Goal: Task Accomplishment & Management: Manage account settings

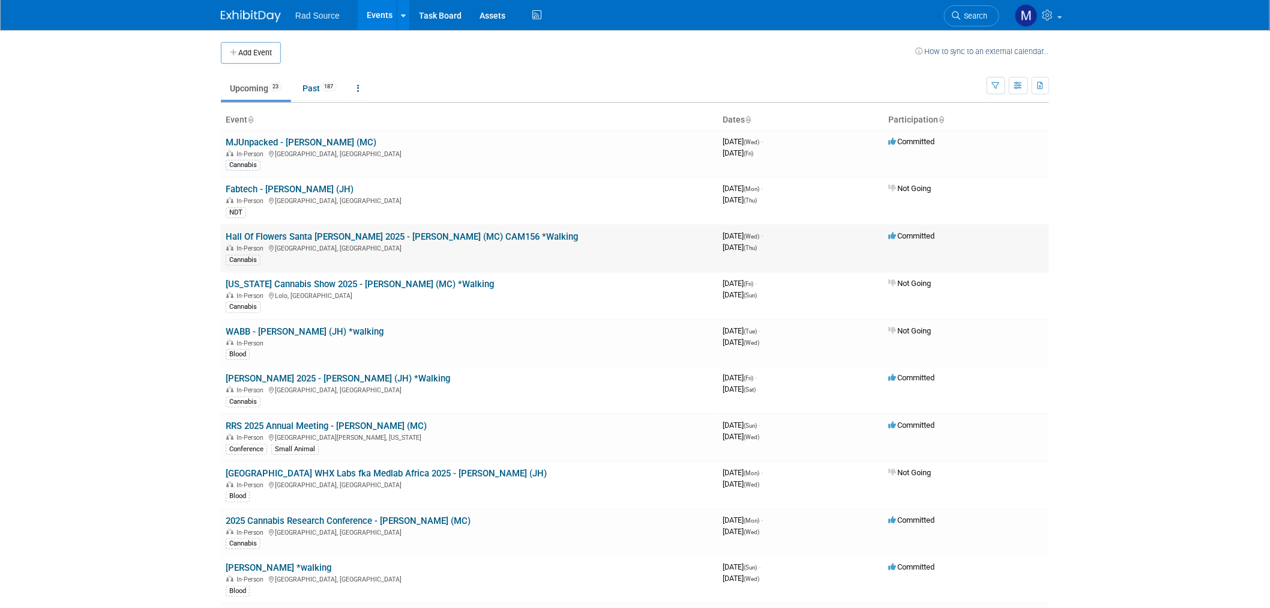
click at [364, 239] on link "Hall Of Flowers Santa [PERSON_NAME] 2025 - [PERSON_NAME] (MC) CAM156 *Walking" at bounding box center [402, 236] width 352 height 11
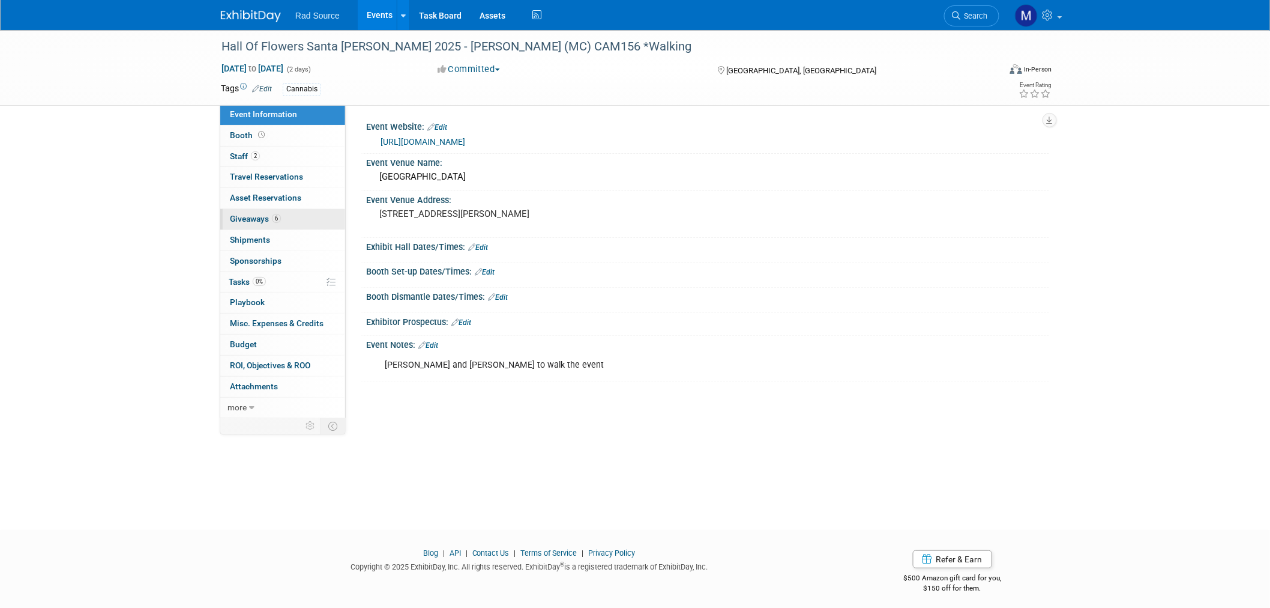
click at [290, 219] on link "6 Giveaways 6" at bounding box center [282, 219] width 125 height 20
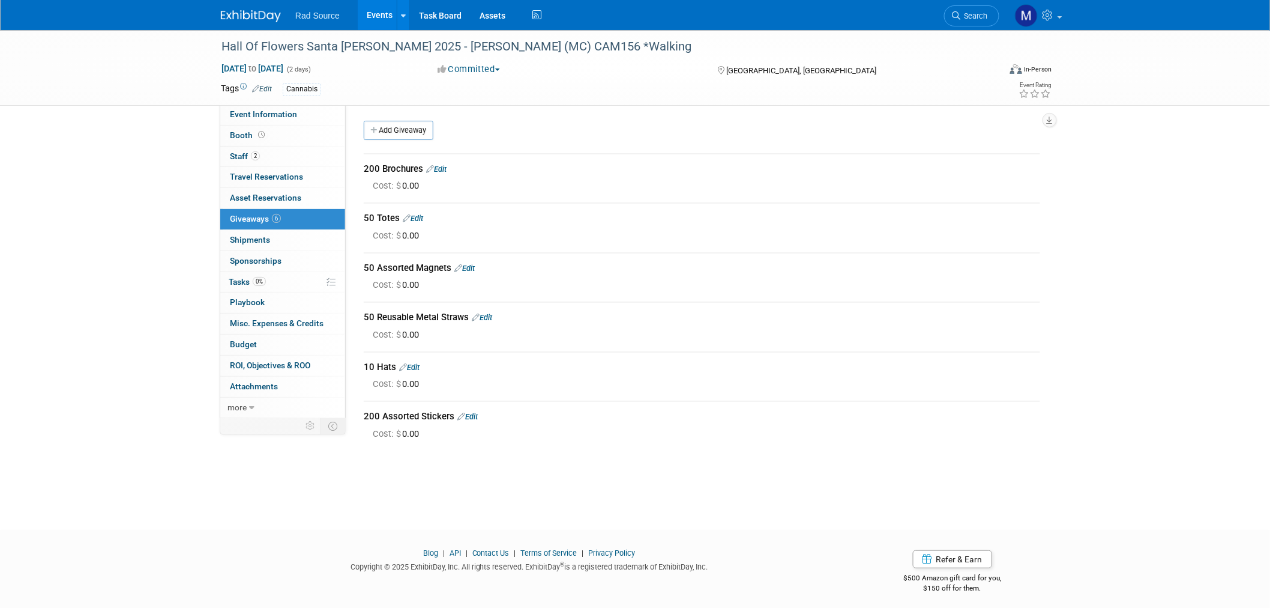
click at [447, 171] on link "Edit" at bounding box center [436, 169] width 20 height 9
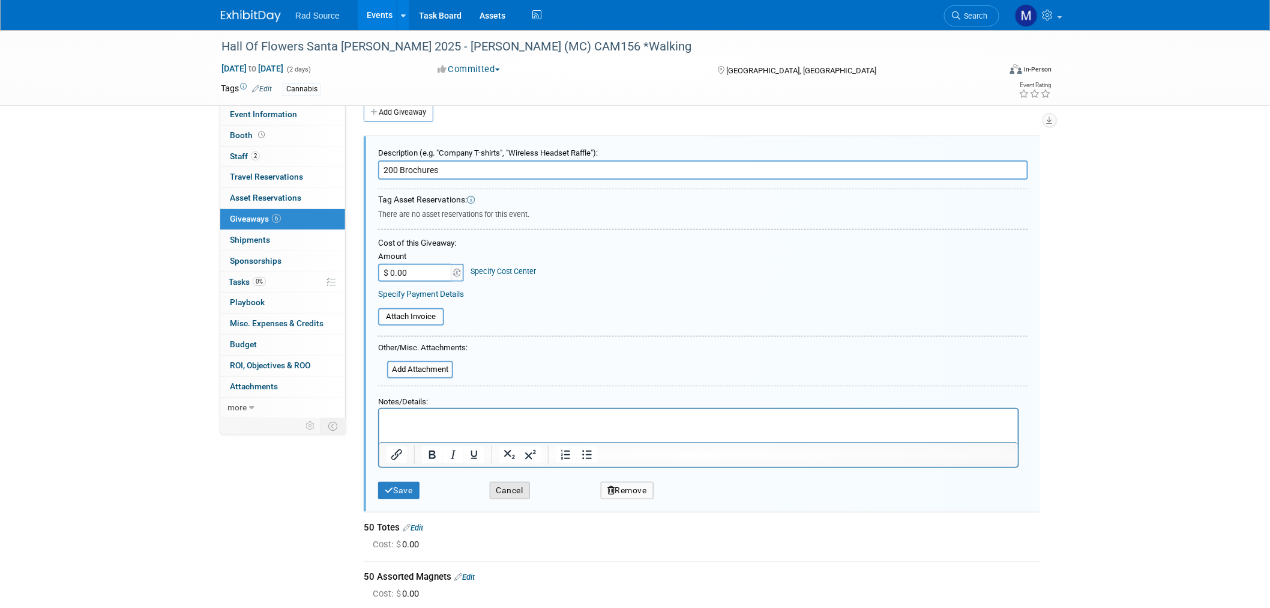
click at [512, 488] on button "Cancel" at bounding box center [510, 490] width 40 height 17
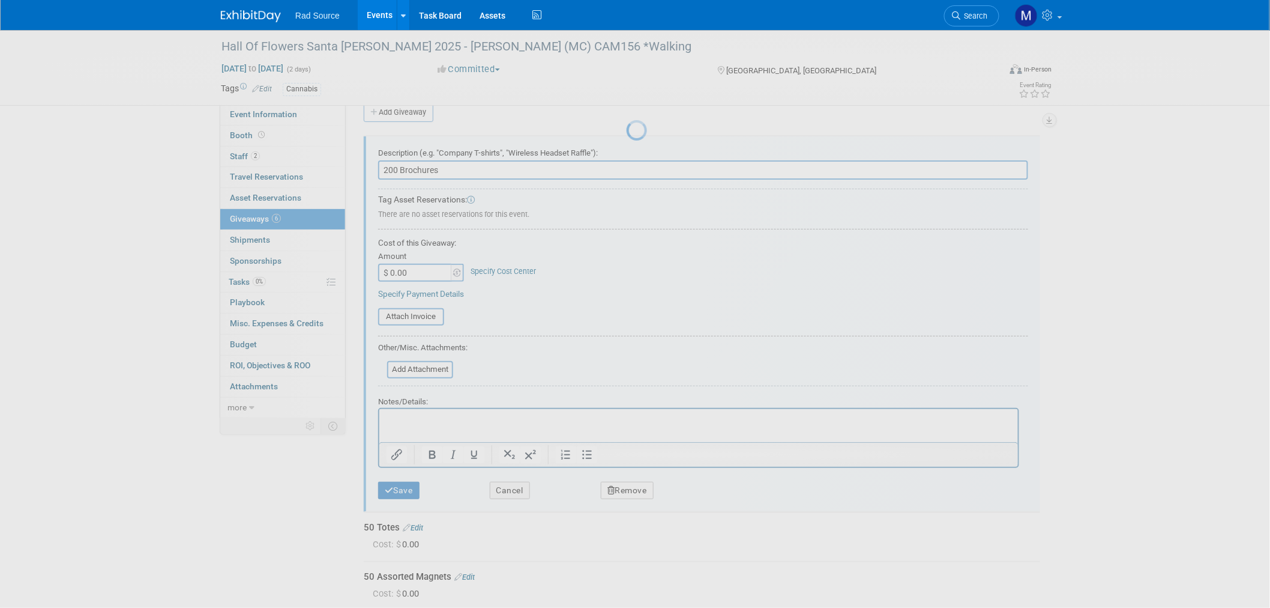
scroll to position [6, 0]
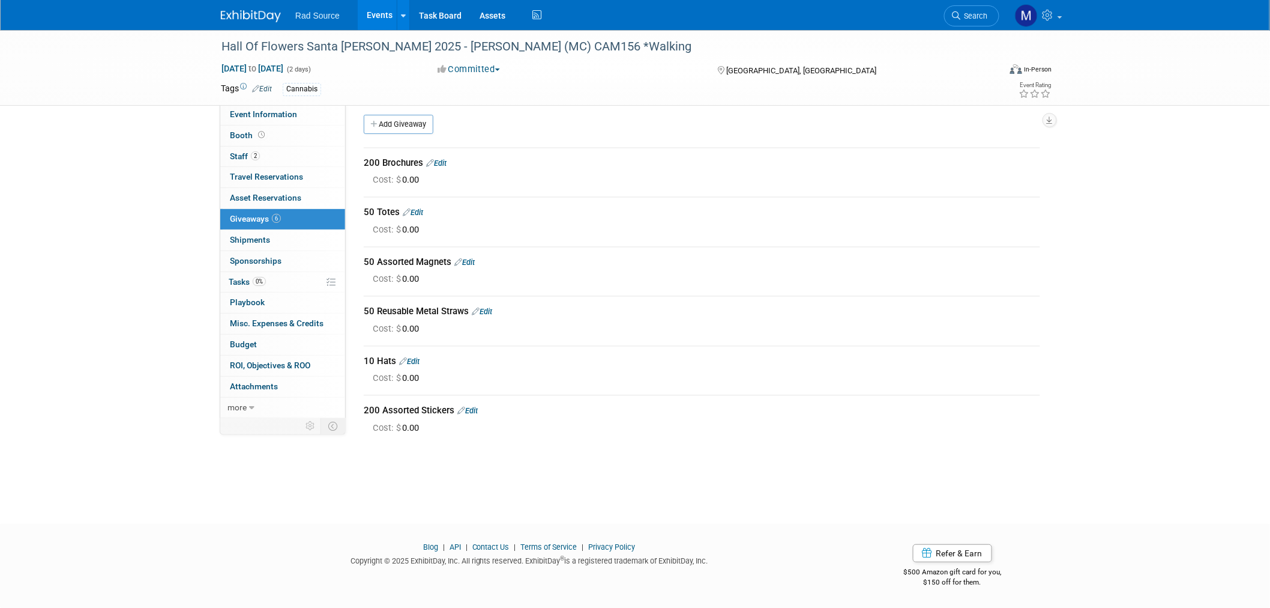
click at [423, 210] on link "Edit" at bounding box center [413, 212] width 20 height 9
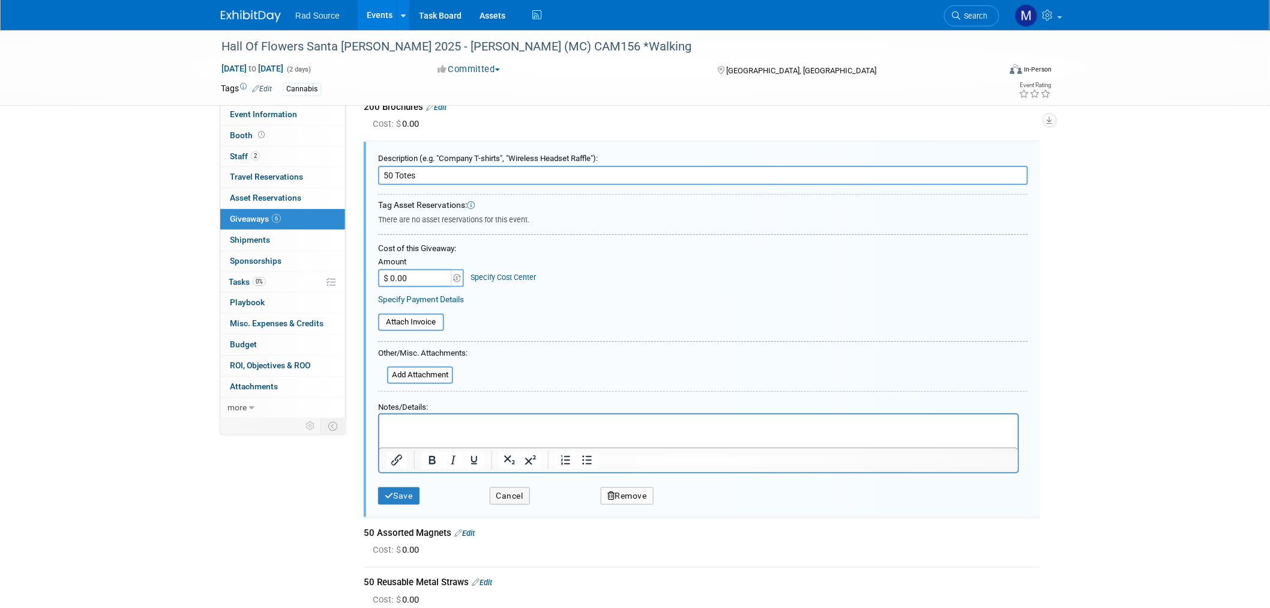
scroll to position [67, 0]
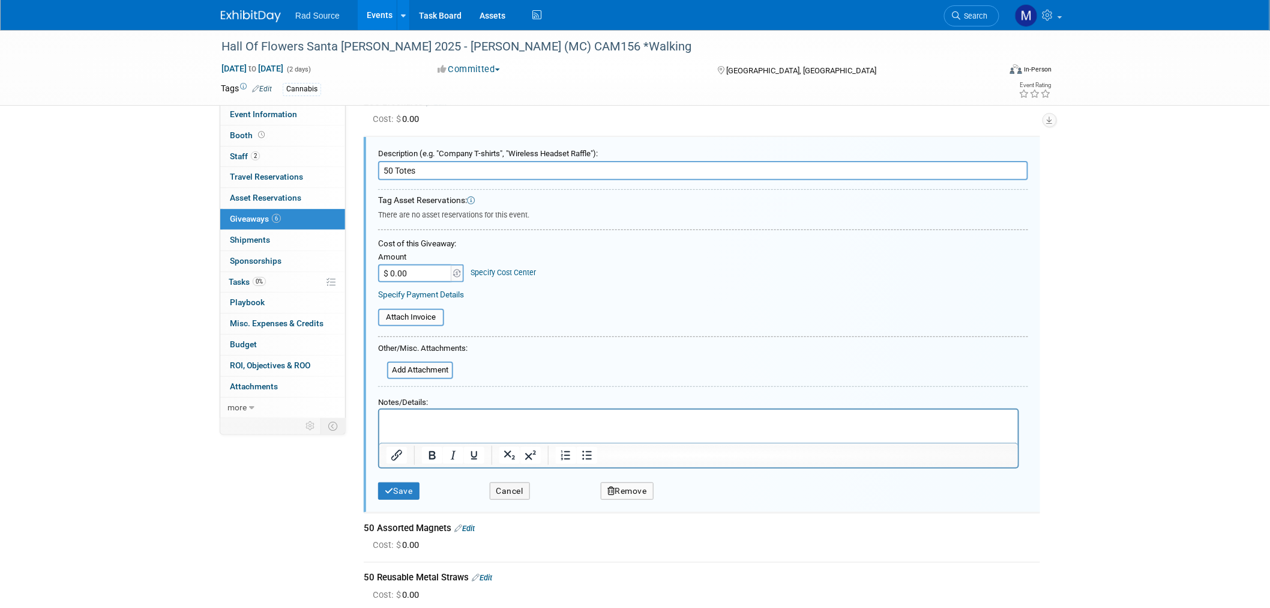
click at [618, 487] on button "Remove" at bounding box center [627, 490] width 53 height 17
click at [688, 497] on icon at bounding box center [686, 500] width 7 height 7
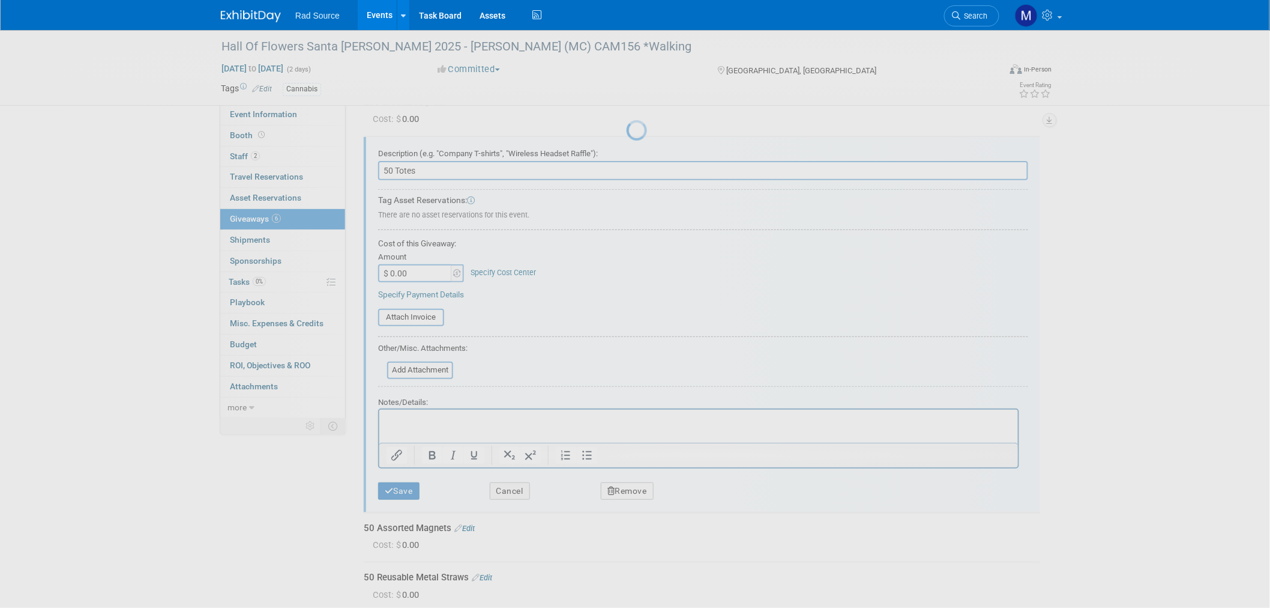
scroll to position [6, 0]
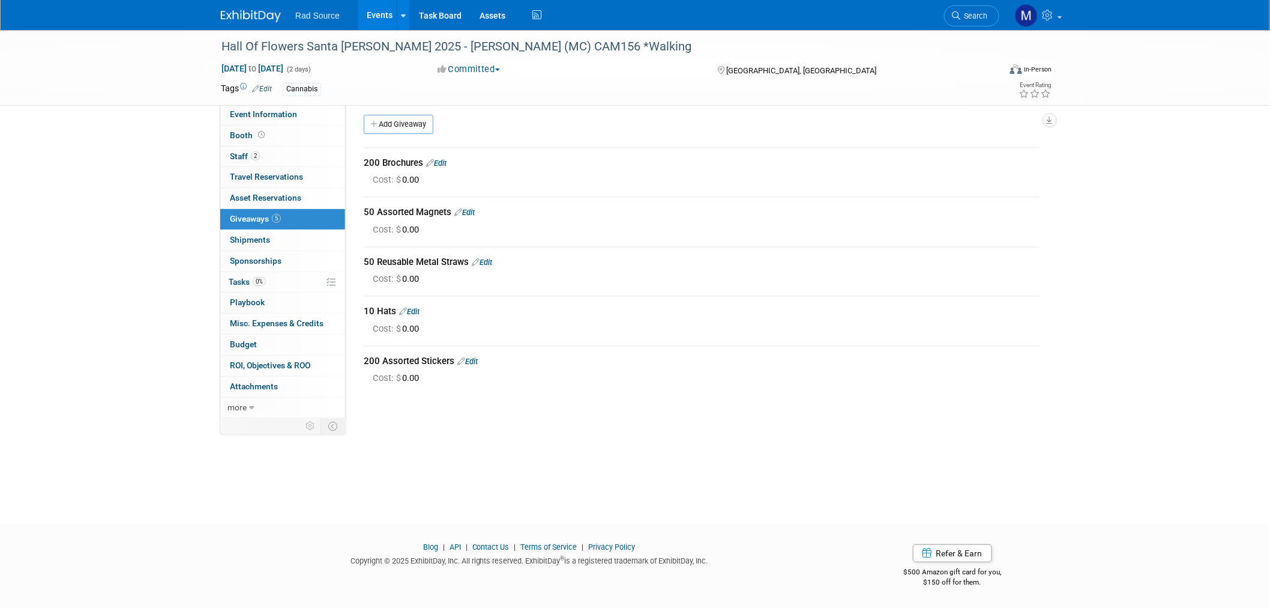
click at [475, 215] on link "Edit" at bounding box center [465, 212] width 20 height 9
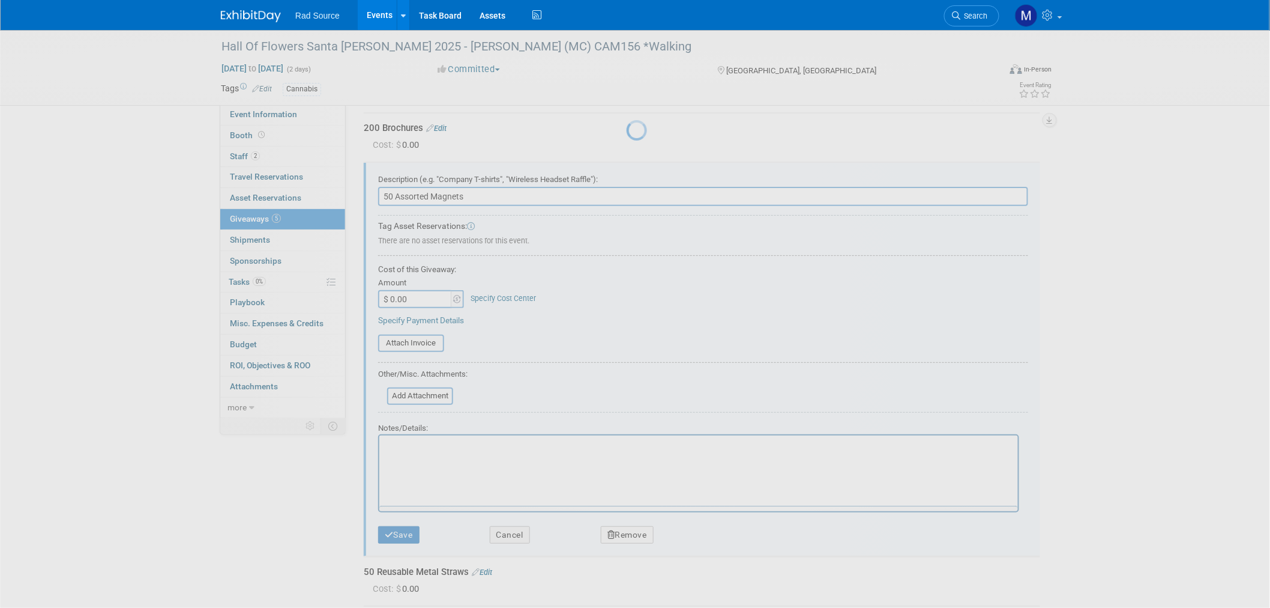
scroll to position [67, 0]
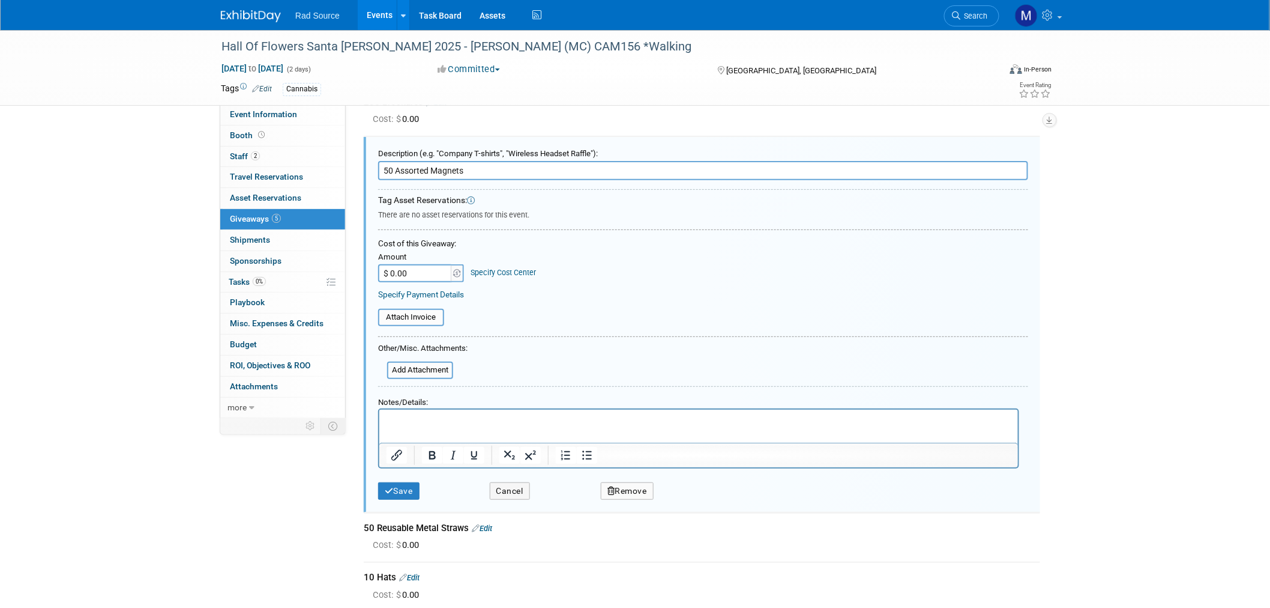
click at [642, 490] on button "Remove" at bounding box center [627, 490] width 53 height 17
click at [687, 504] on link "Yes" at bounding box center [695, 500] width 35 height 19
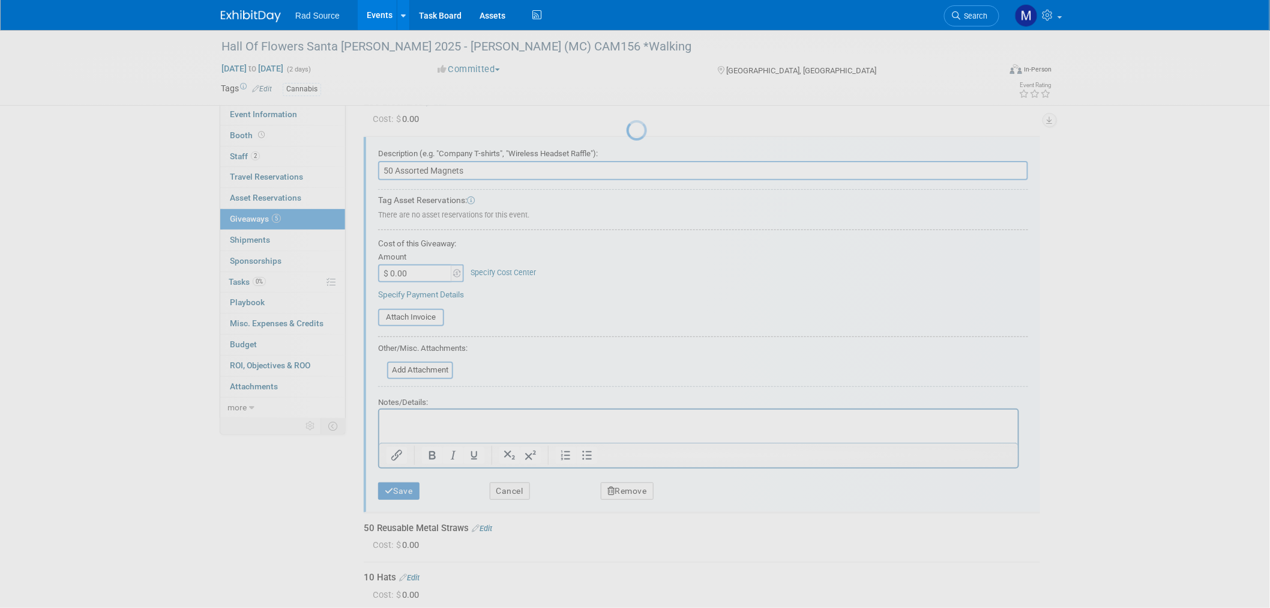
scroll to position [6, 0]
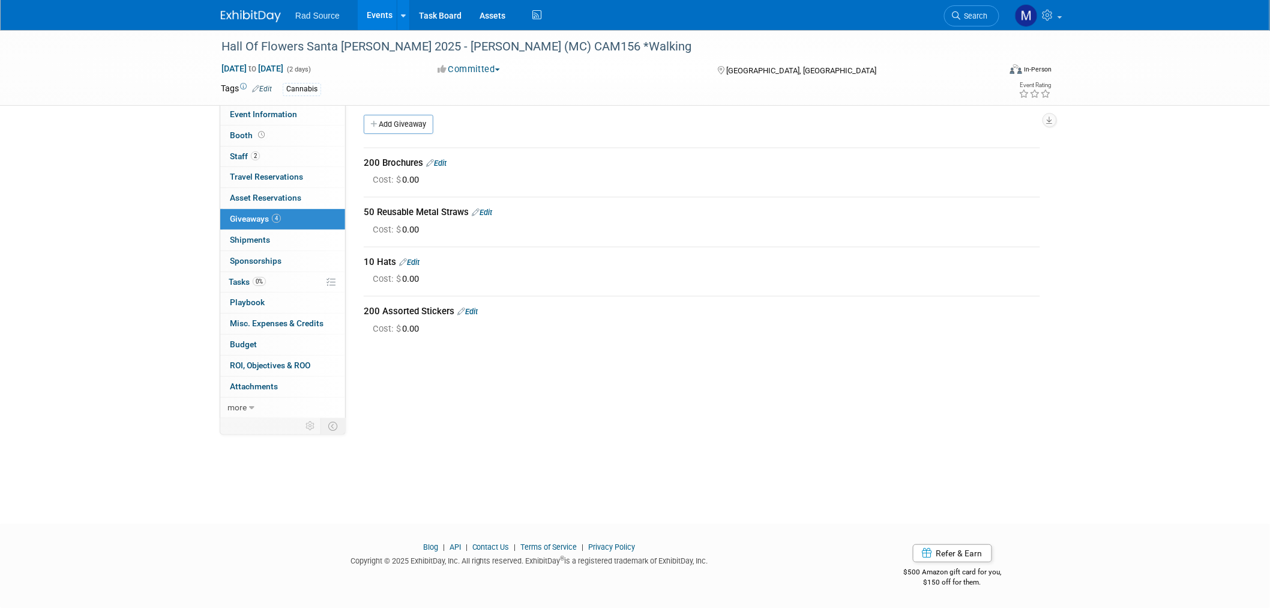
click at [491, 217] on div "50 Reusable Metal Straws Edit" at bounding box center [702, 212] width 677 height 13
click at [491, 211] on link "Edit" at bounding box center [482, 212] width 20 height 9
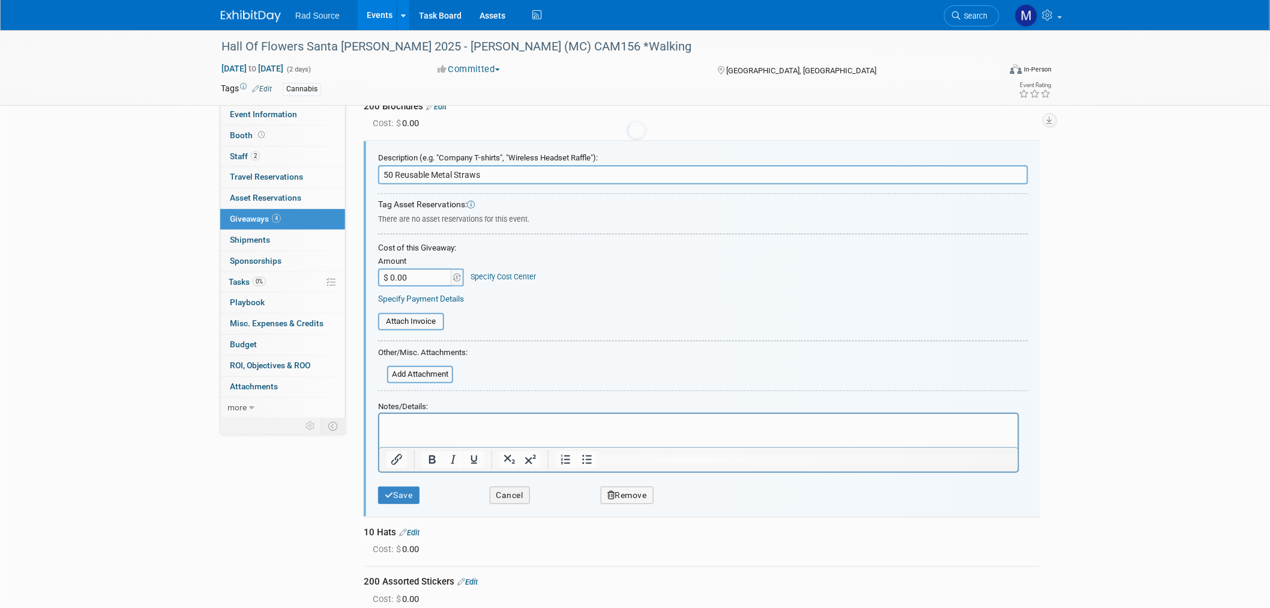
scroll to position [67, 0]
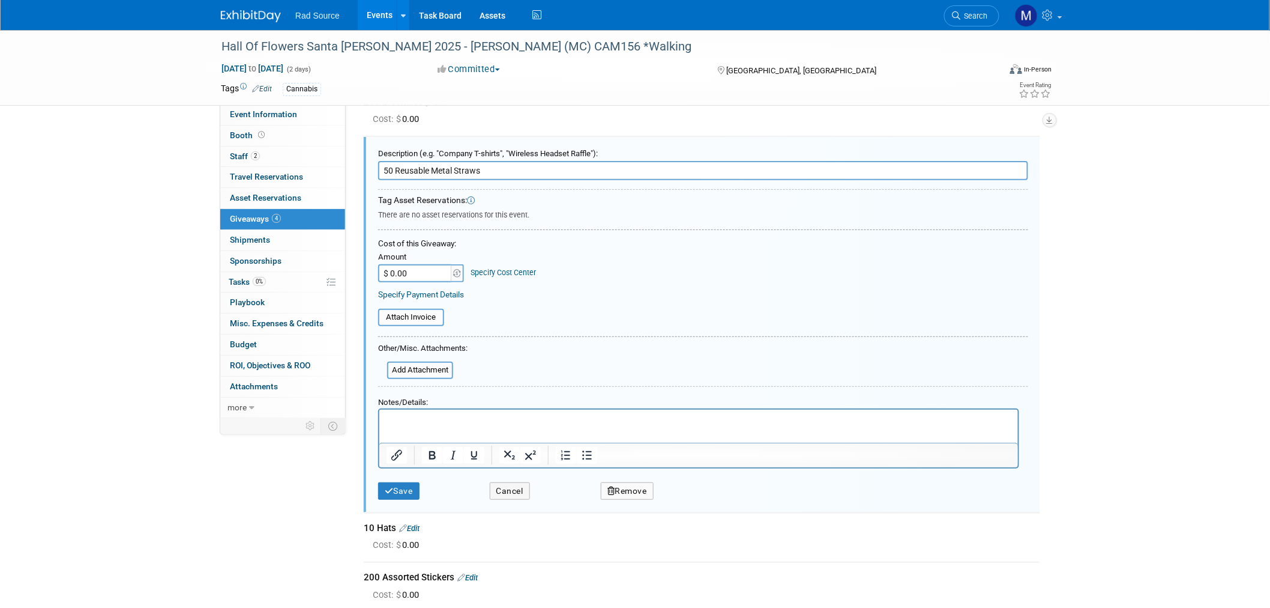
click at [617, 487] on button "Remove" at bounding box center [627, 490] width 53 height 17
click at [695, 495] on link "Yes" at bounding box center [695, 500] width 35 height 19
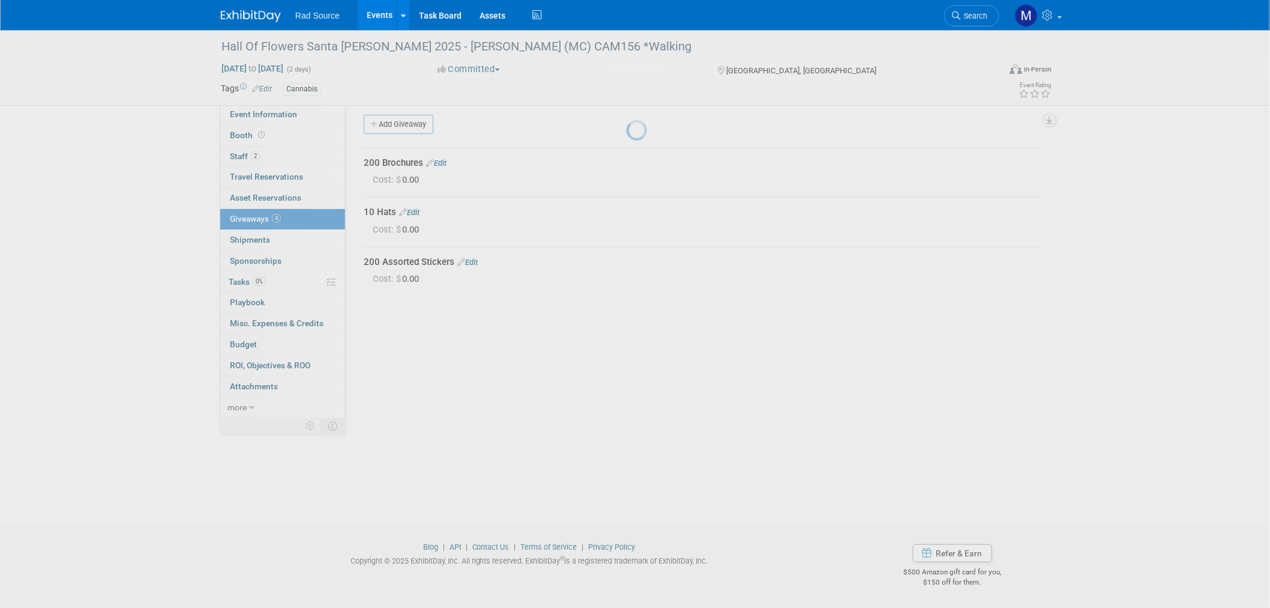
scroll to position [6, 0]
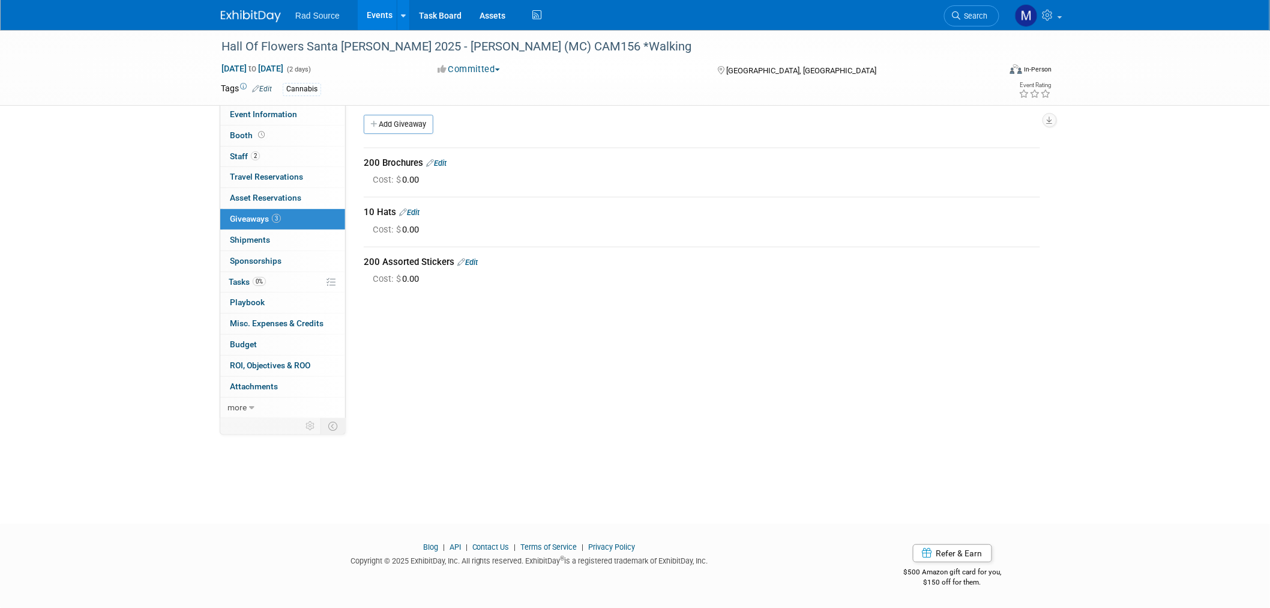
click at [418, 214] on link "Edit" at bounding box center [409, 212] width 20 height 9
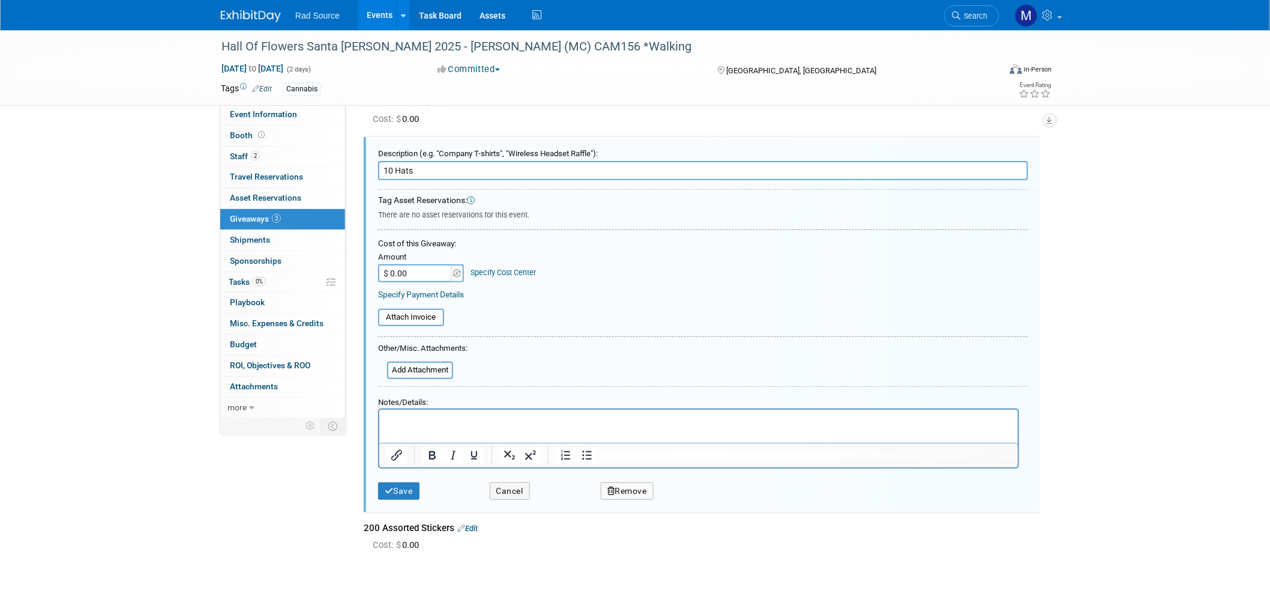
scroll to position [0, 0]
click at [611, 487] on icon "button" at bounding box center [612, 491] width 8 height 8
click at [697, 495] on link "Yes" at bounding box center [695, 500] width 35 height 19
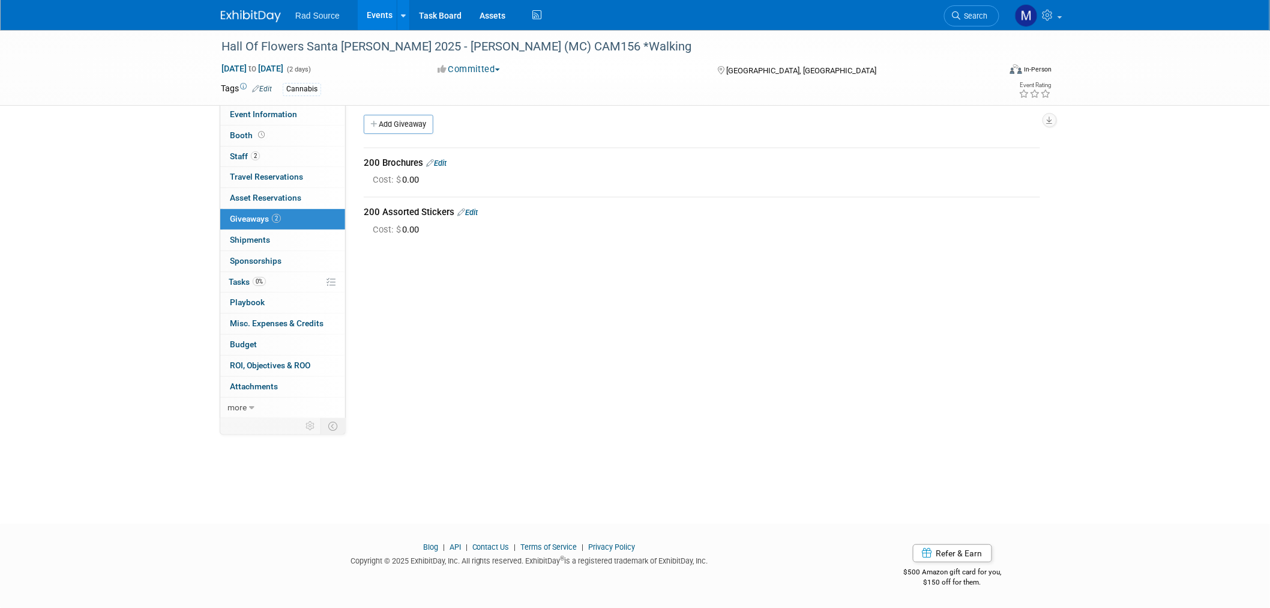
click at [470, 212] on link "Edit" at bounding box center [468, 212] width 20 height 9
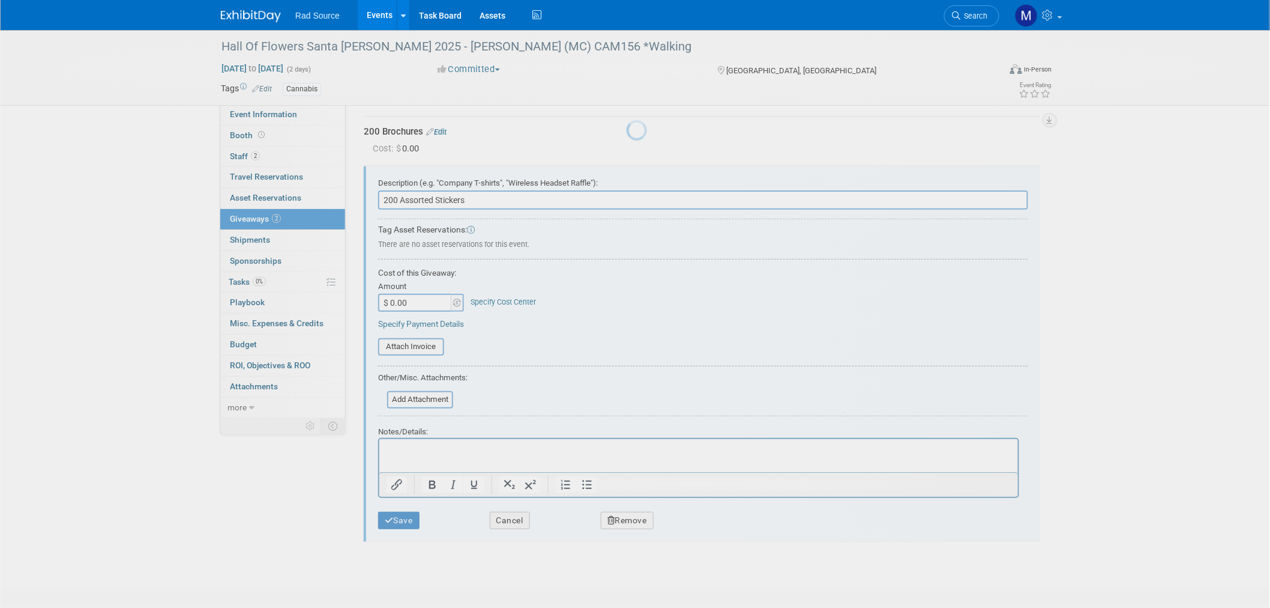
scroll to position [67, 0]
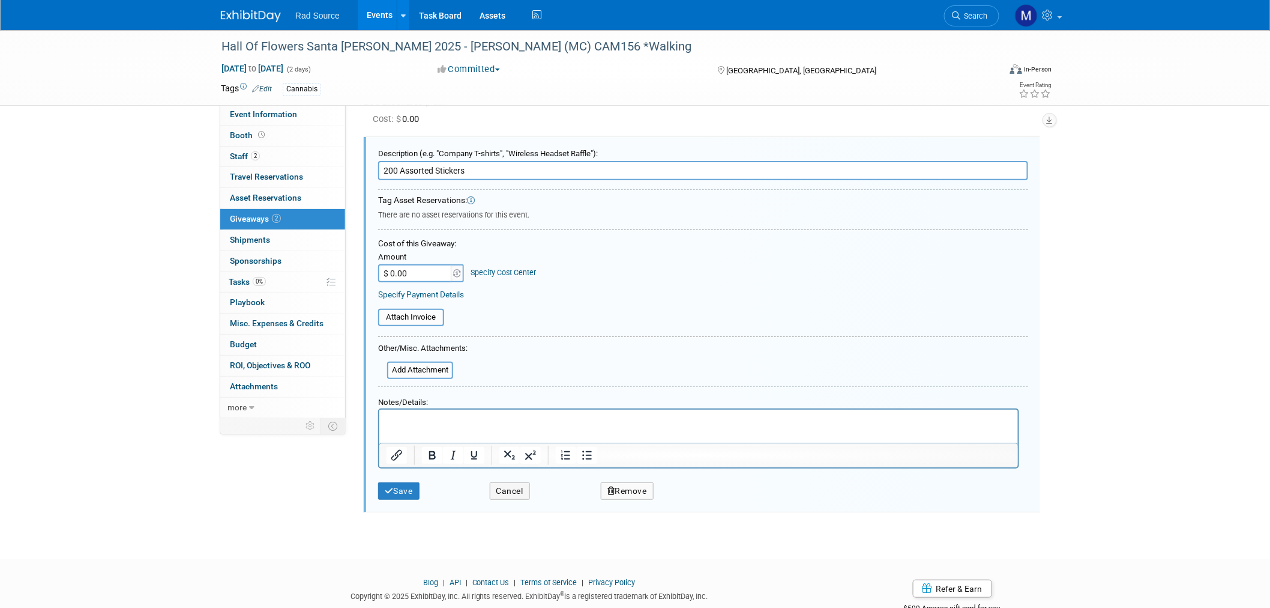
click at [613, 492] on button "Remove" at bounding box center [627, 490] width 53 height 17
click at [702, 500] on link "Yes" at bounding box center [695, 500] width 35 height 19
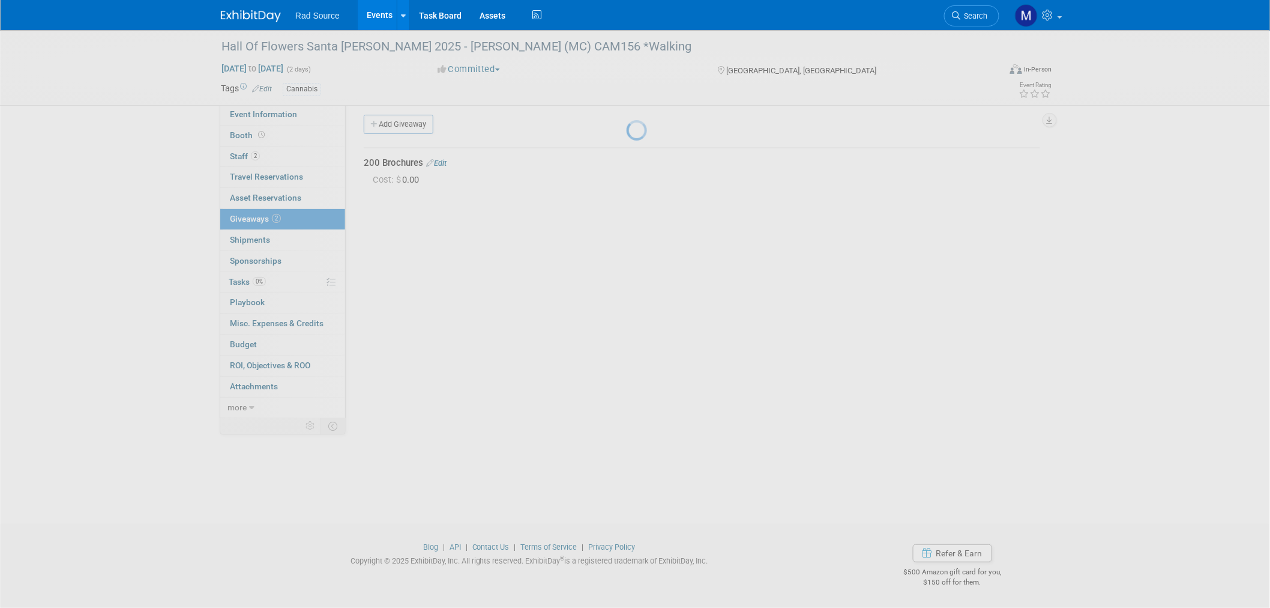
scroll to position [6, 0]
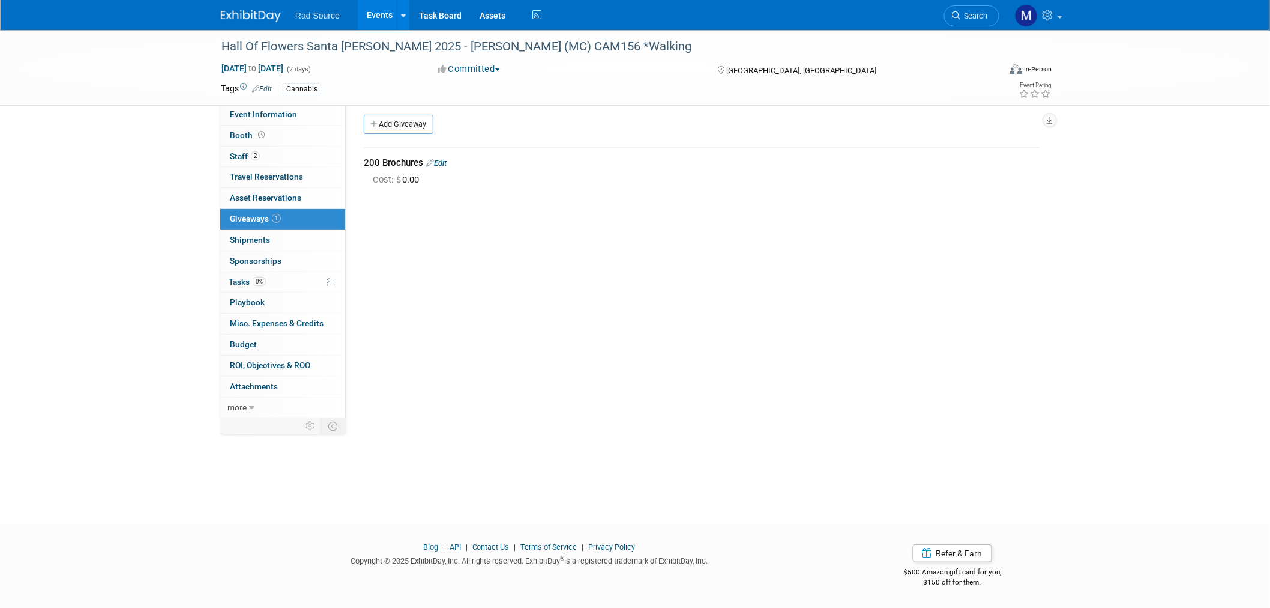
click at [447, 165] on link "Edit" at bounding box center [436, 163] width 20 height 9
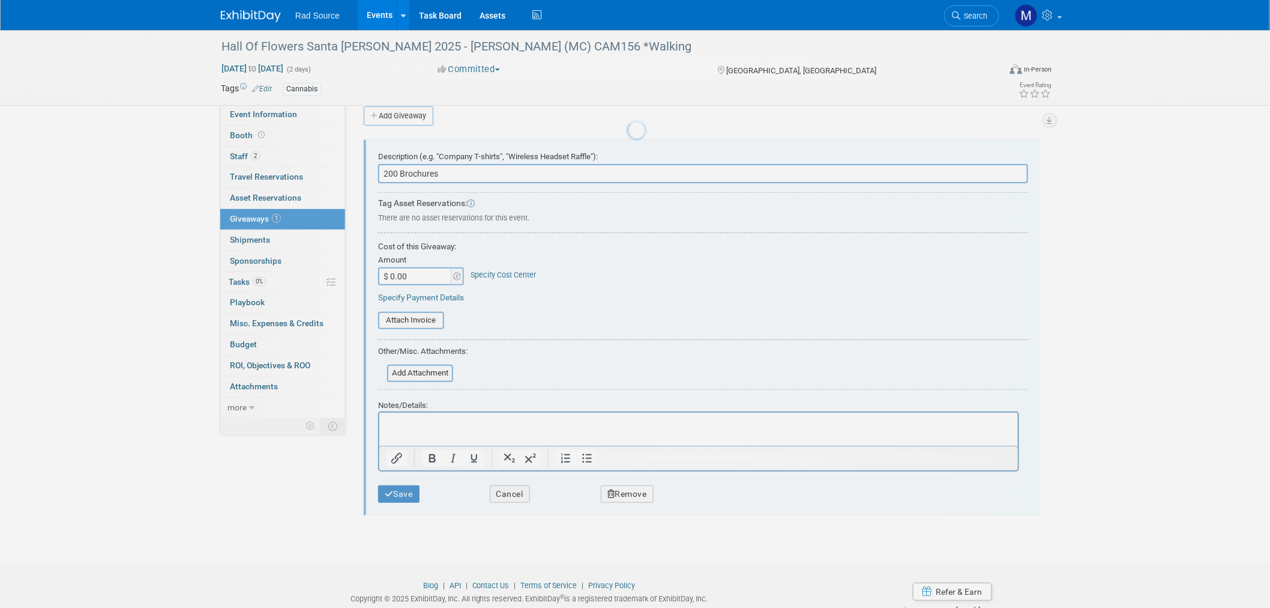
scroll to position [0, 0]
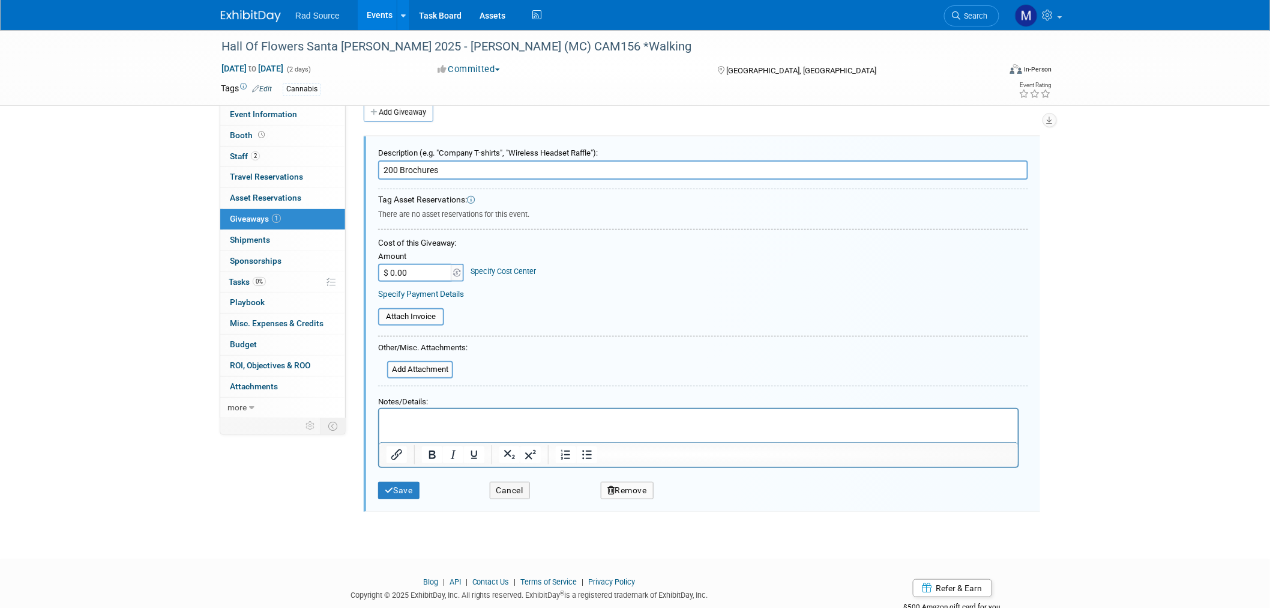
drag, startPoint x: 462, startPoint y: 164, endPoint x: 370, endPoint y: 169, distance: 92.6
click at [370, 169] on div "Description (e.g. "Company T-shirts", "Wireless Headset Raffle"): 200 Brochures…" at bounding box center [702, 323] width 677 height 375
type input "50 Cannabis Flyers"
click at [405, 415] on p "Rich Text Area. Press ALT-0 for help." at bounding box center [698, 419] width 625 height 13
click at [394, 493] on button "Save" at bounding box center [398, 490] width 41 height 17
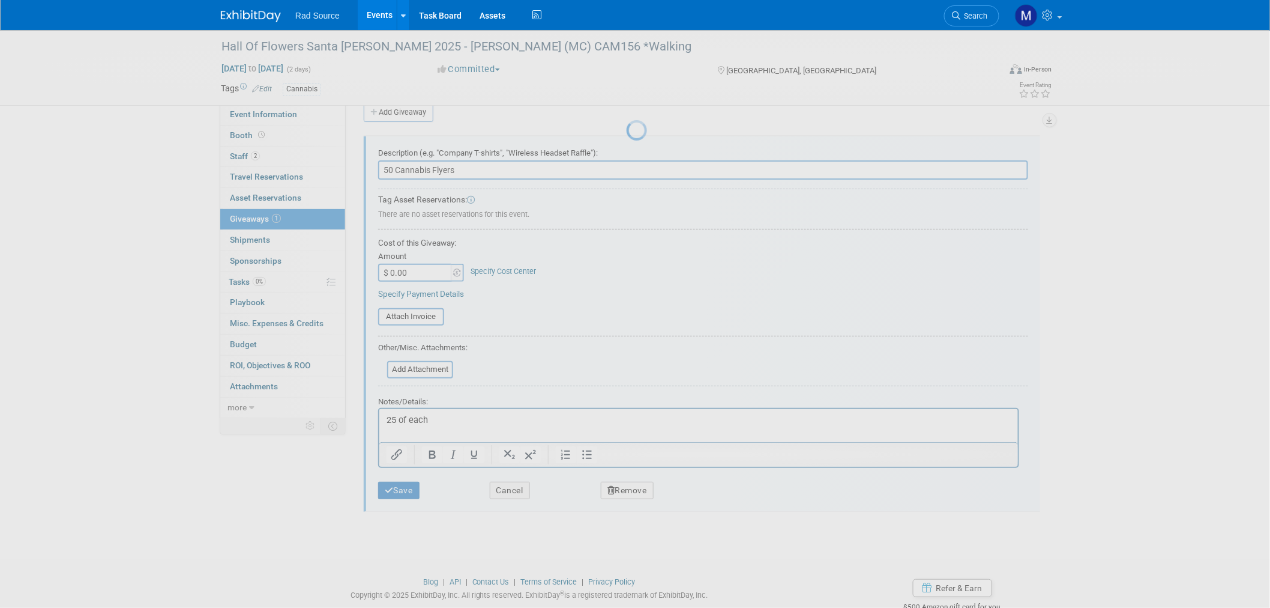
scroll to position [6, 0]
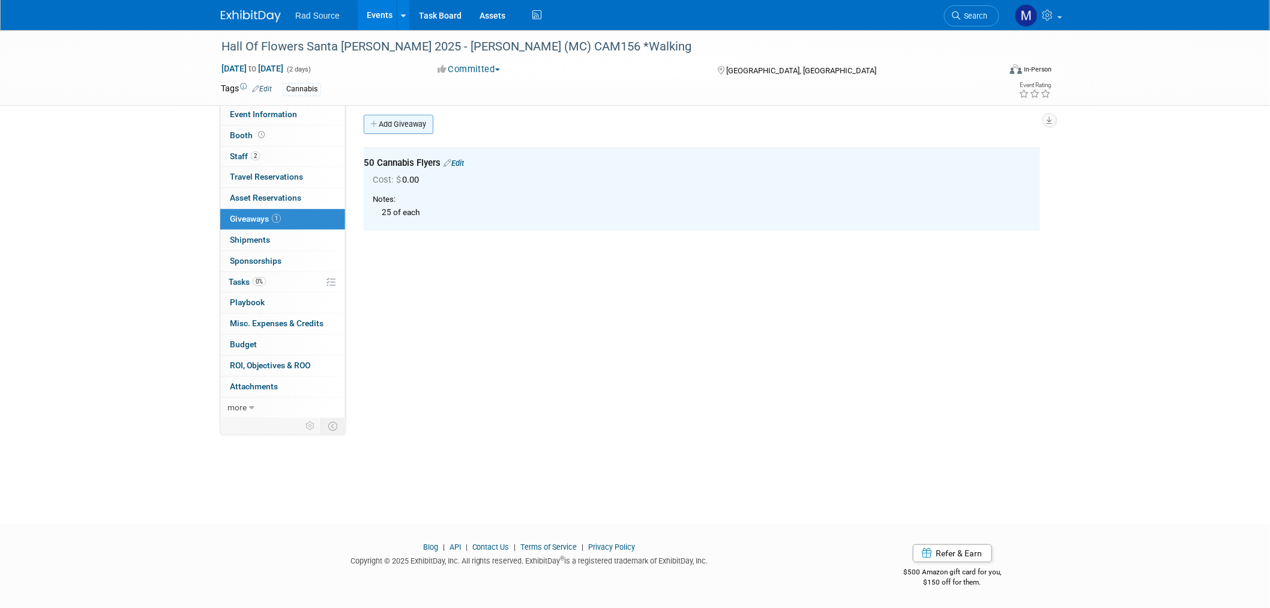
click at [410, 130] on link "Add Giveaway" at bounding box center [399, 124] width 70 height 19
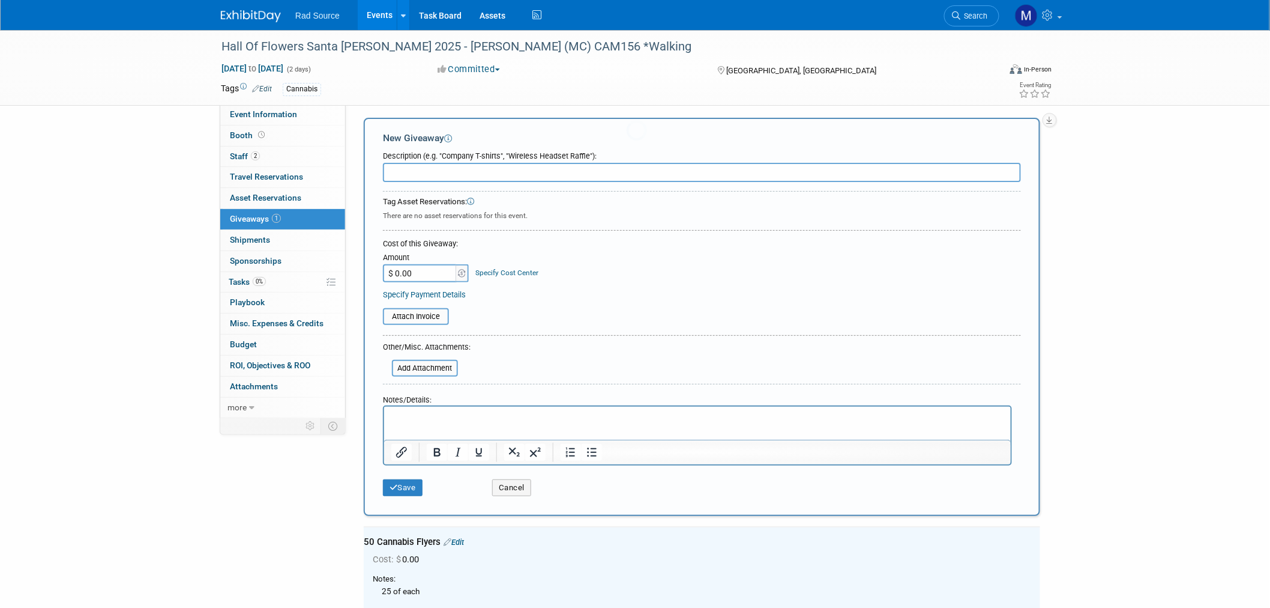
scroll to position [0, 0]
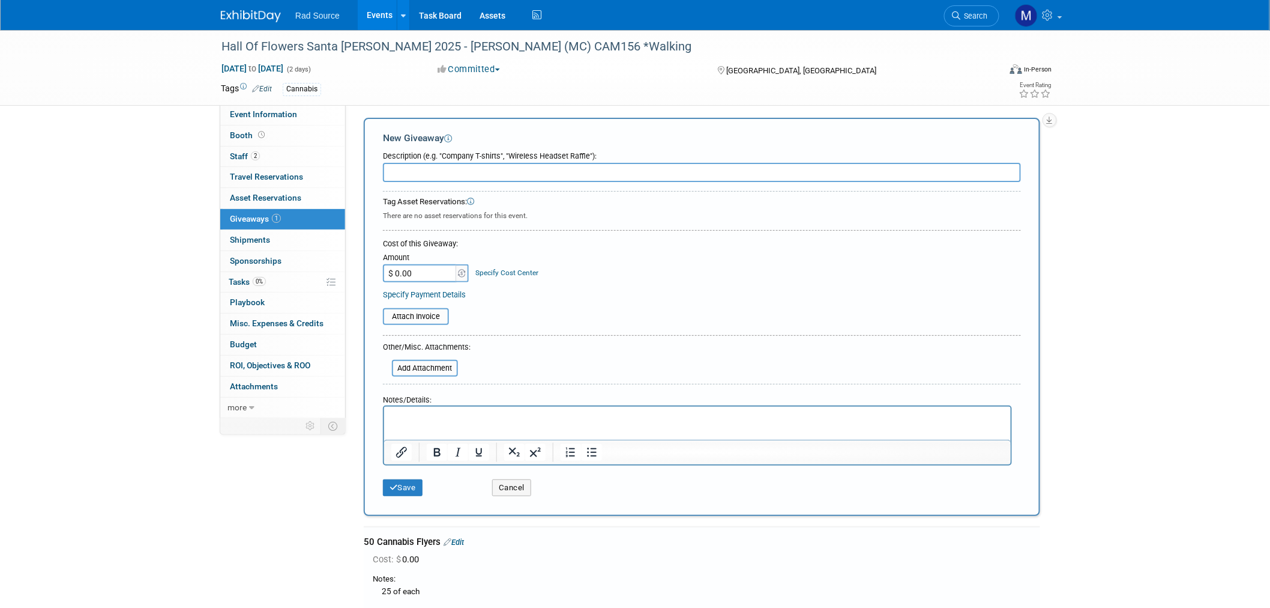
click at [473, 173] on input "text" at bounding box center [702, 172] width 638 height 19
type input "25 Life Science Brochures"
click at [397, 485] on button "Save" at bounding box center [403, 487] width 40 height 17
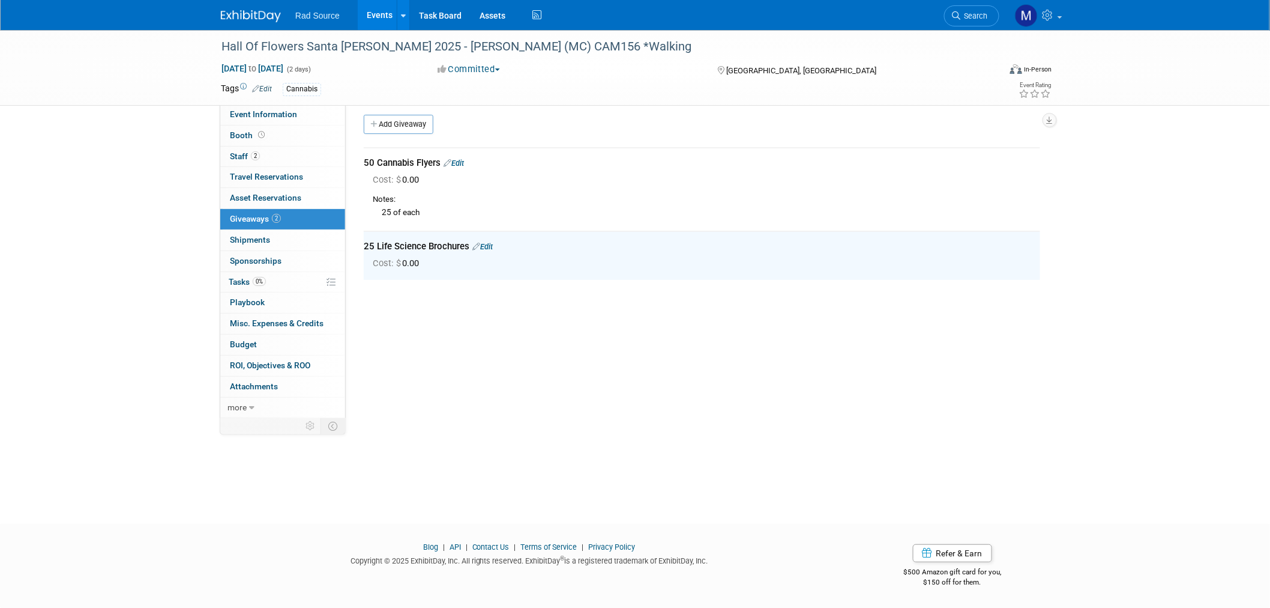
click at [464, 159] on link "Edit" at bounding box center [454, 163] width 20 height 9
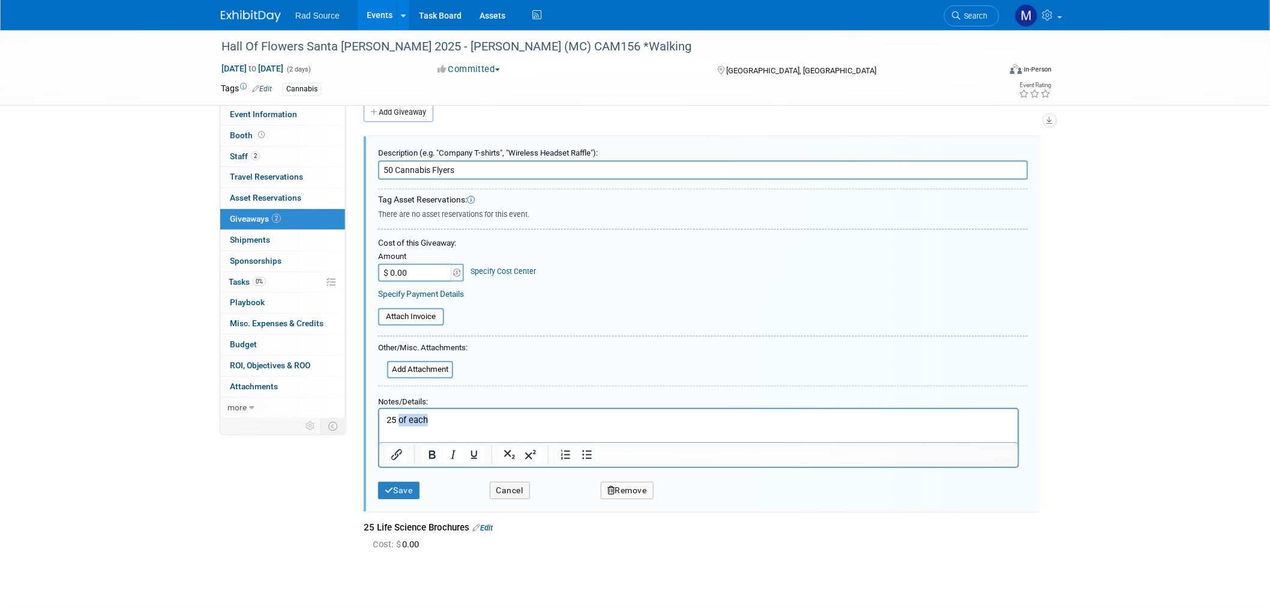
drag, startPoint x: 432, startPoint y: 421, endPoint x: 399, endPoint y: 424, distance: 32.6
click at [399, 424] on p "25 of each" at bounding box center [698, 419] width 625 height 13
drag, startPoint x: 458, startPoint y: 169, endPoint x: 429, endPoint y: 169, distance: 28.8
click at [429, 169] on input "50 Cannabis Flyers" at bounding box center [703, 169] width 650 height 19
type input "50 Cannabis Brochures"
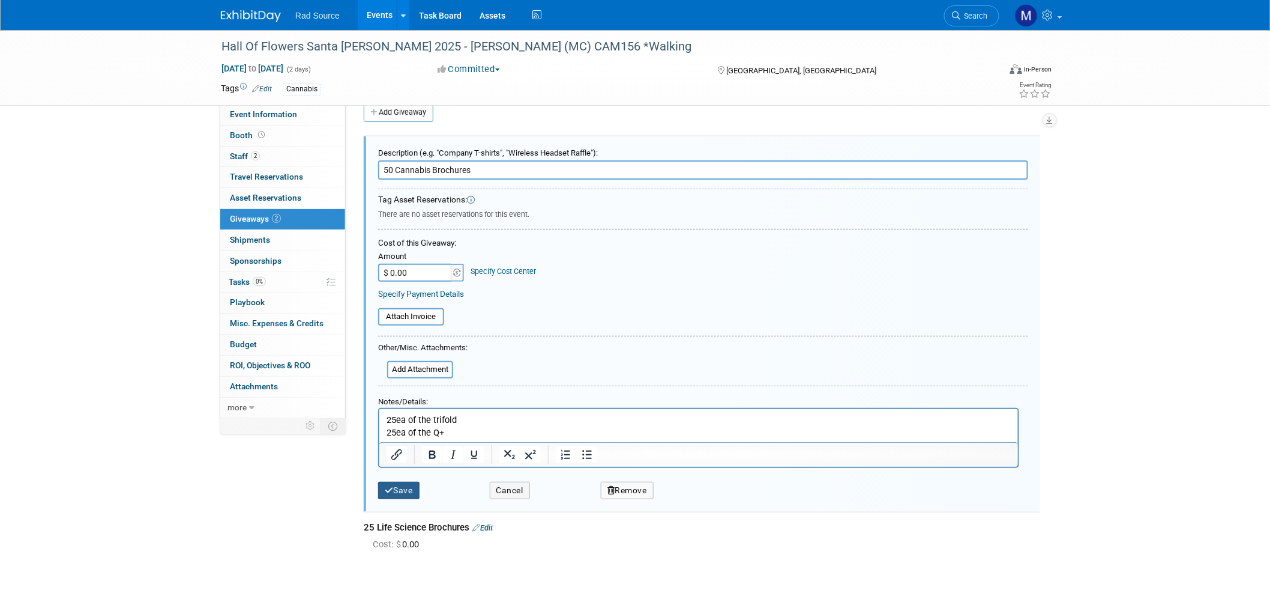
click at [409, 488] on button "Save" at bounding box center [398, 490] width 41 height 17
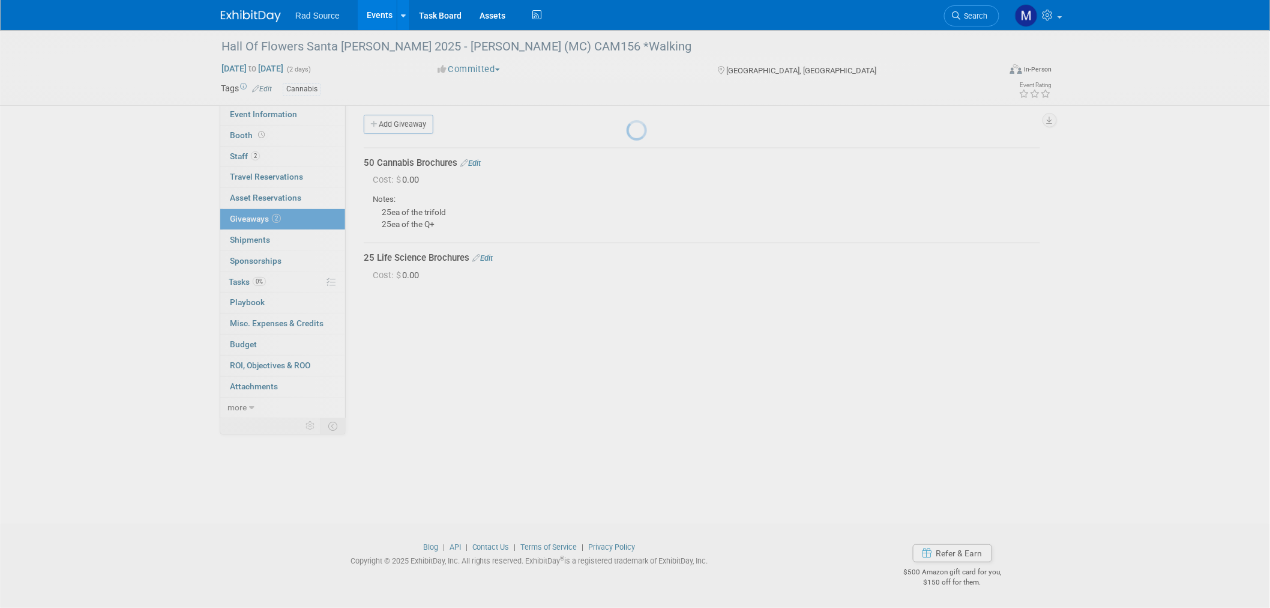
scroll to position [6, 0]
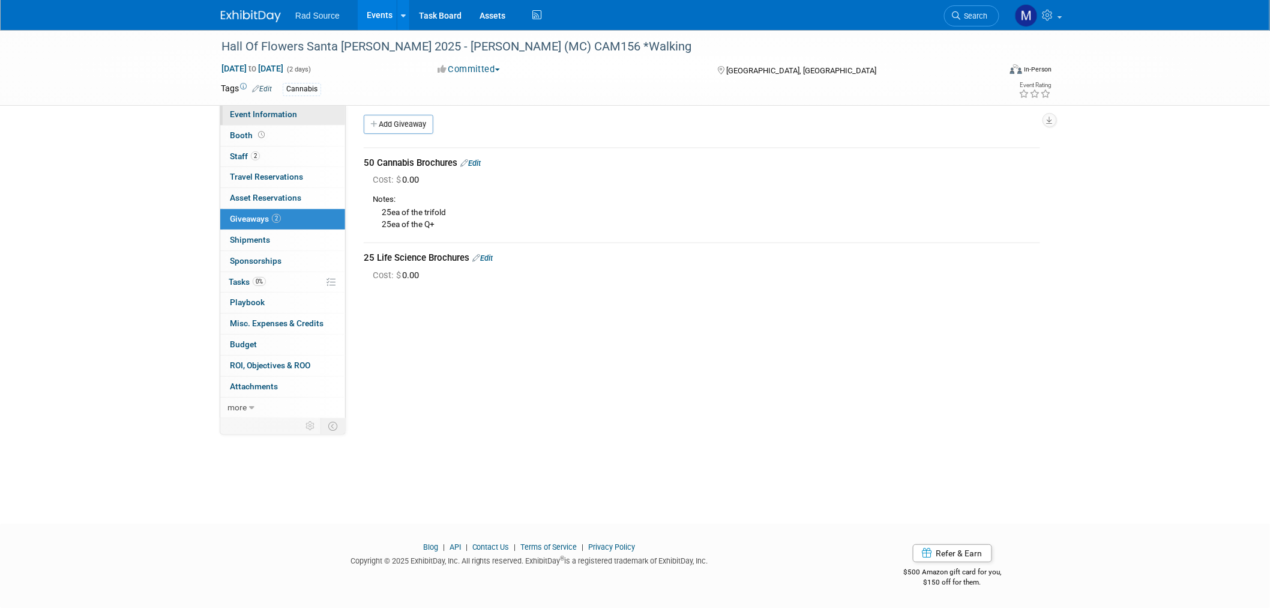
click at [283, 114] on span "Event Information" at bounding box center [263, 114] width 67 height 10
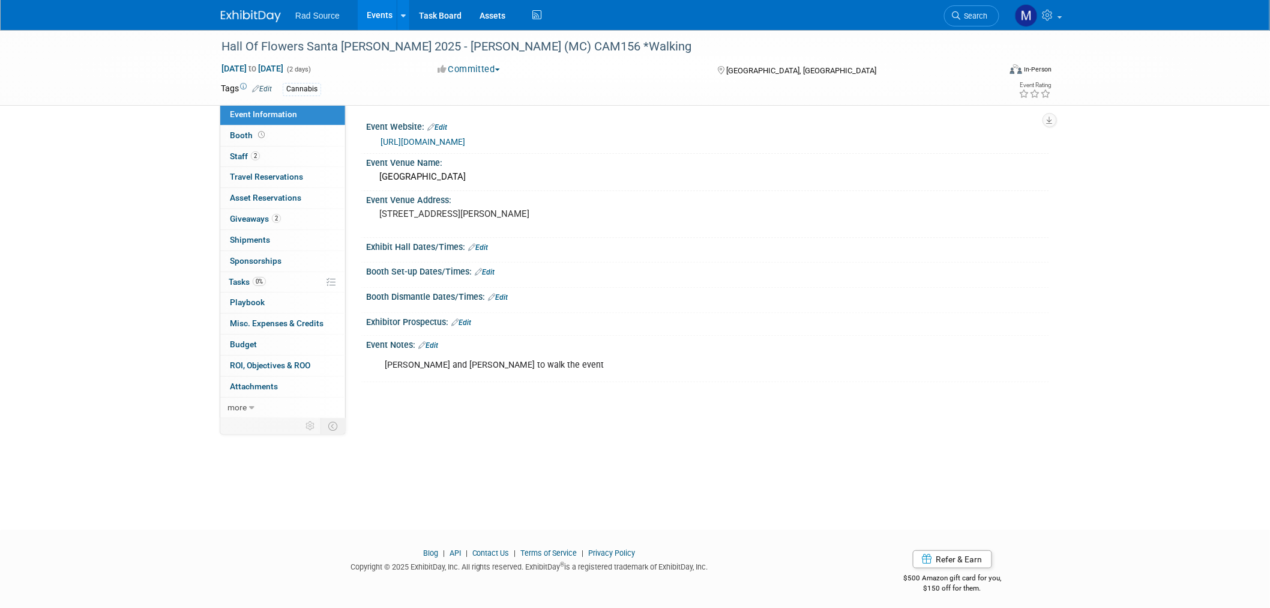
click at [433, 342] on link "Edit" at bounding box center [428, 345] width 20 height 8
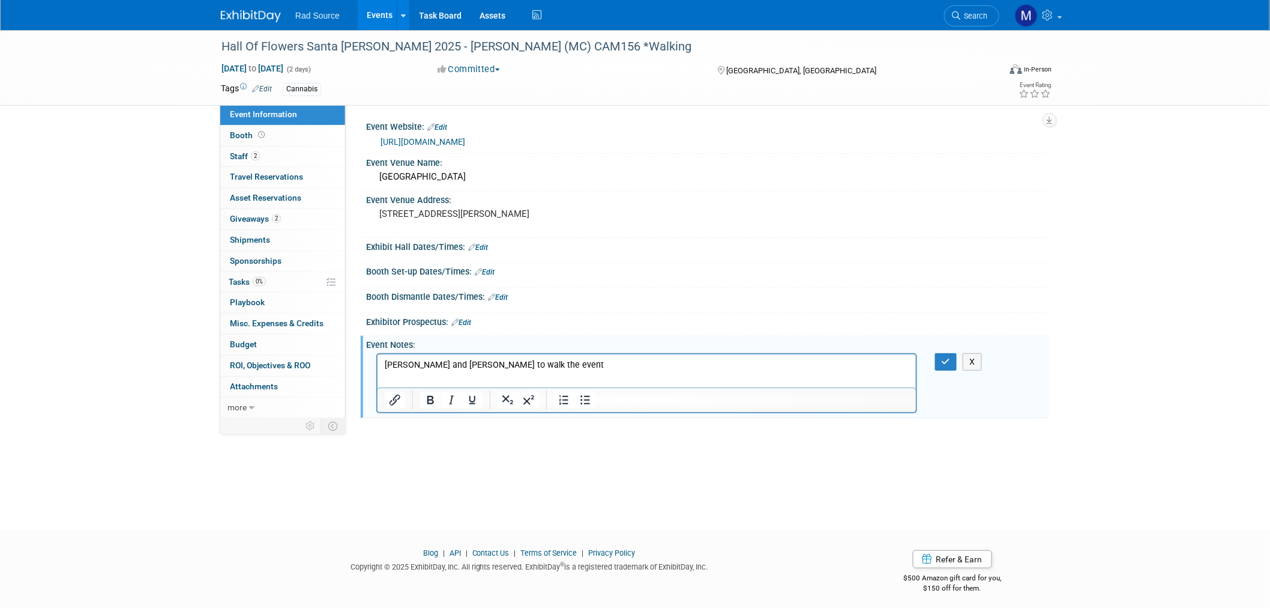
click at [542, 369] on p "[PERSON_NAME] and [PERSON_NAME] to walk the event" at bounding box center [646, 364] width 525 height 12
click at [946, 354] on button "button" at bounding box center [946, 361] width 22 height 17
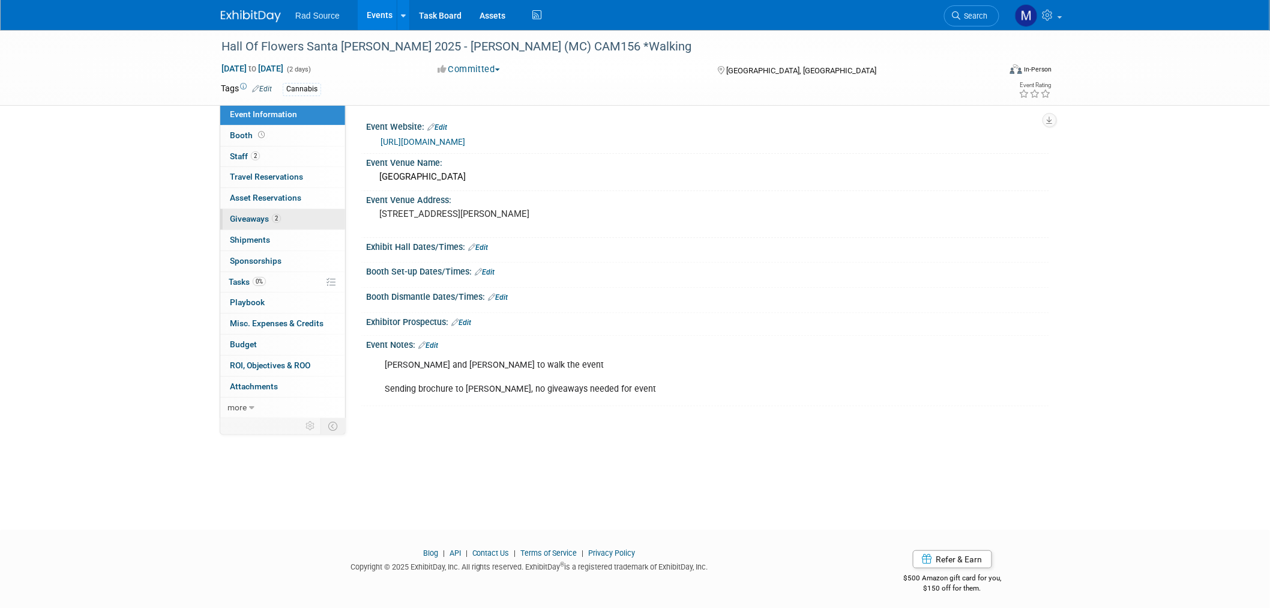
click at [291, 219] on link "2 Giveaways 2" at bounding box center [282, 219] width 125 height 20
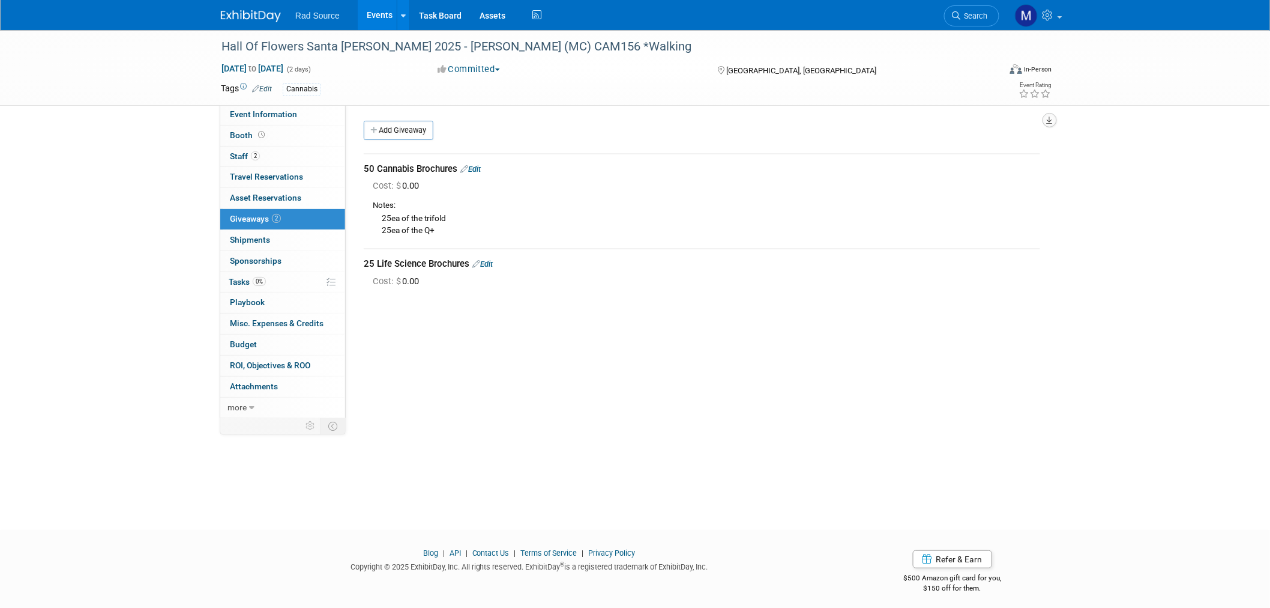
click at [1054, 115] on button "button" at bounding box center [1050, 120] width 14 height 14
click at [977, 154] on link "Export tab to PDF" at bounding box center [978, 154] width 140 height 17
